Goal: Task Accomplishment & Management: Manage account settings

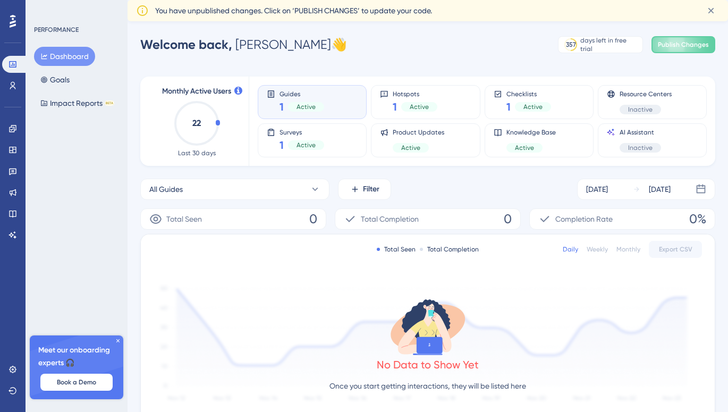
click at [117, 339] on icon at bounding box center [118, 340] width 6 height 6
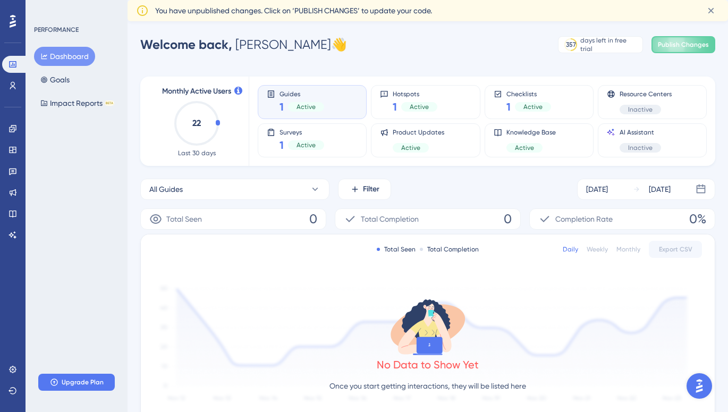
click at [369, 70] on div "Monthly Active Users 22 Last 30 days Guides 1 Active Hotspots 1 Active Checklis…" at bounding box center [427, 358] width 575 height 589
click at [7, 81] on link at bounding box center [12, 85] width 21 height 17
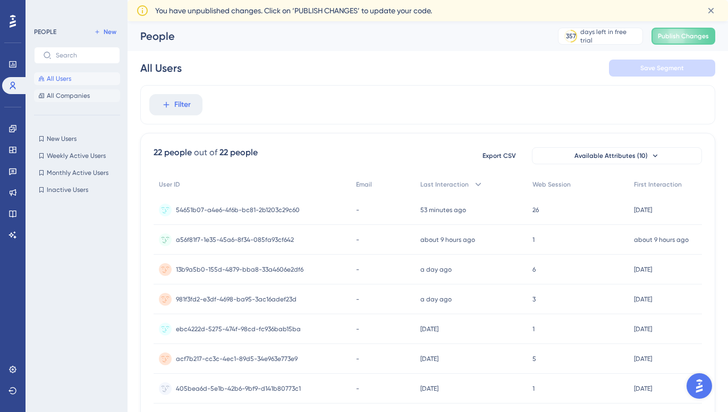
click at [83, 91] on button "All Companies" at bounding box center [77, 95] width 86 height 13
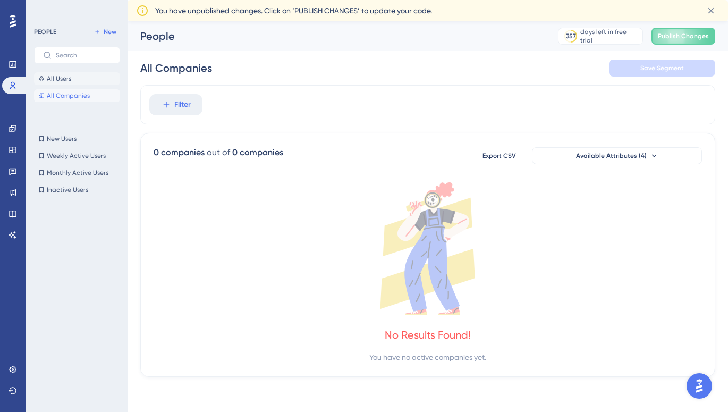
click at [83, 81] on button "All Users" at bounding box center [77, 78] width 86 height 13
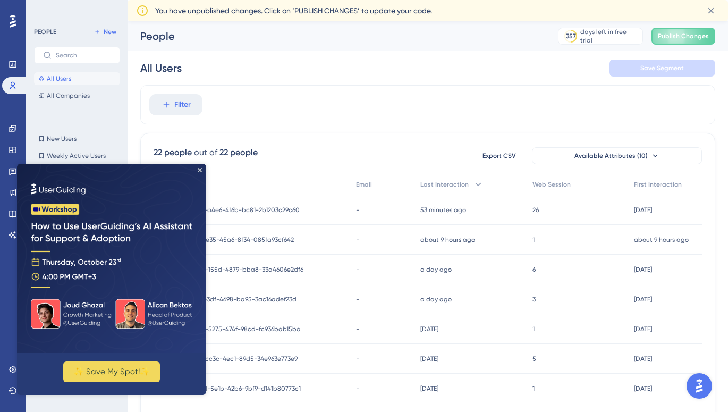
click at [197, 168] on img at bounding box center [111, 258] width 189 height 189
click at [201, 172] on icon "Close Preview" at bounding box center [200, 170] width 4 height 4
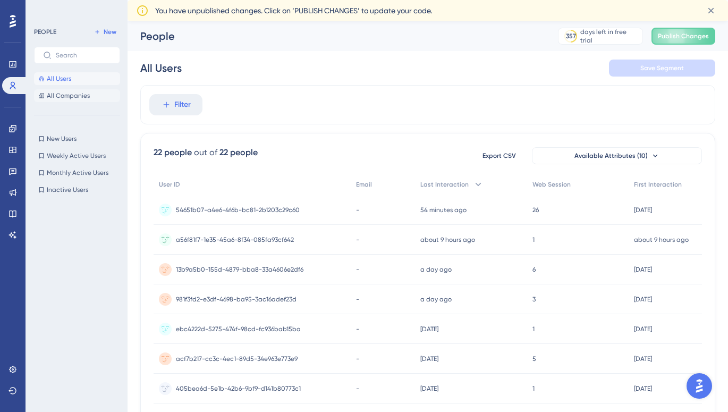
click at [89, 100] on button "All Companies" at bounding box center [77, 95] width 86 height 13
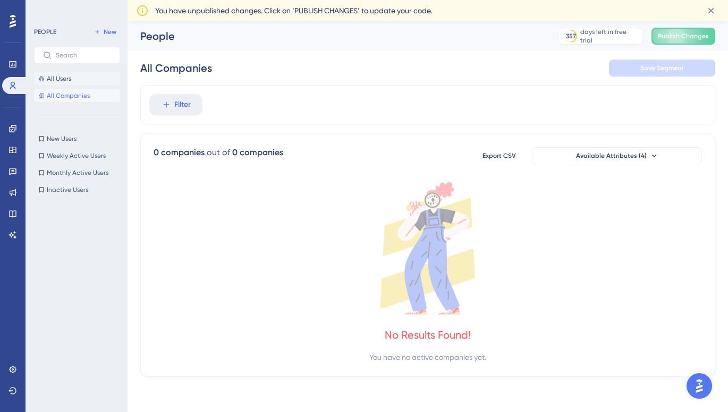
click at [81, 82] on button "All Users" at bounding box center [77, 78] width 86 height 13
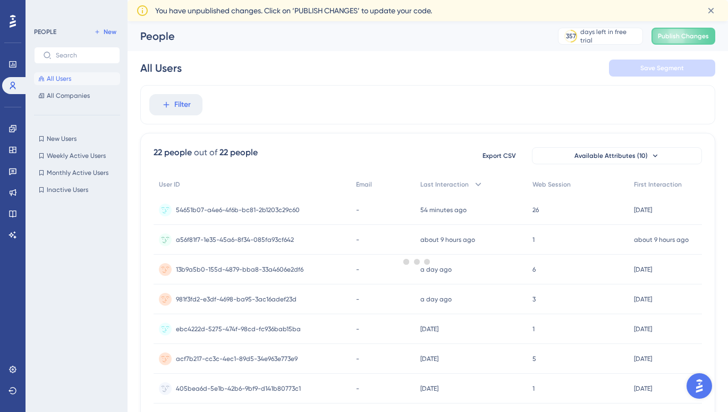
drag, startPoint x: 276, startPoint y: 218, endPoint x: 270, endPoint y: 216, distance: 6.2
click at [276, 218] on div at bounding box center [417, 260] width 622 height 335
click at [267, 213] on span "54651b07-a4e6-4f6b-bc81-2b1203c29c60" at bounding box center [238, 210] width 124 height 8
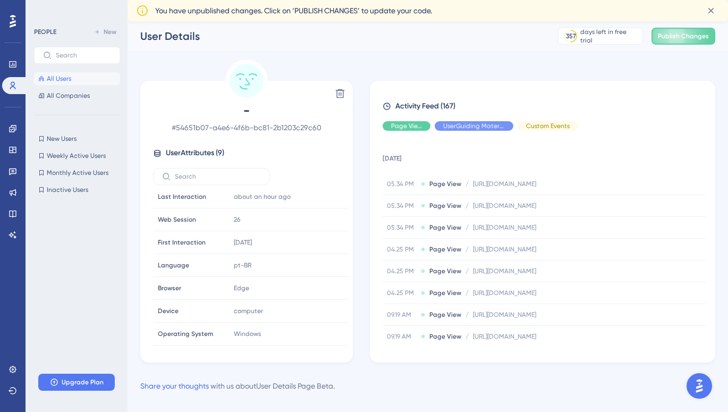
click at [352, 57] on div "Performance Users Engagement Widgets Feedback Product Updates Knowledge Base AI…" at bounding box center [427, 215] width 600 height 388
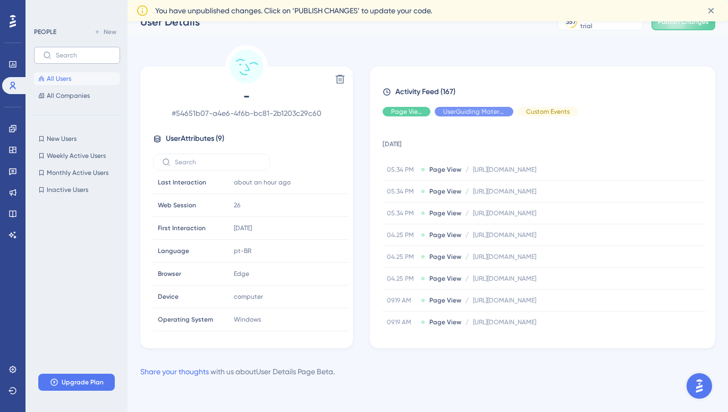
scroll to position [14, 0]
